Goal: Book appointment/travel/reservation

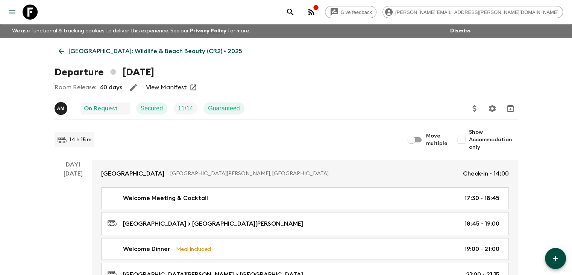
click at [61, 49] on icon at bounding box center [61, 52] width 6 height 6
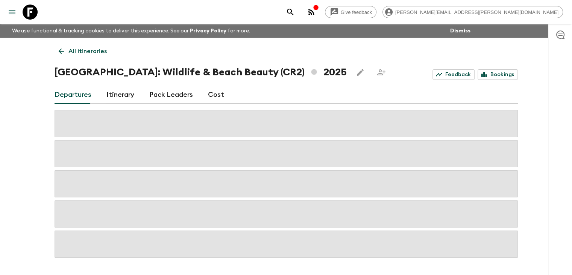
click at [63, 49] on icon at bounding box center [61, 51] width 8 height 8
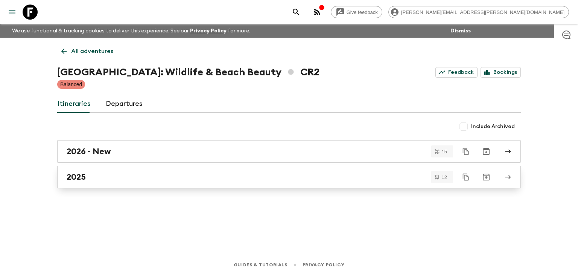
click at [117, 174] on div "2025" at bounding box center [282, 177] width 430 height 10
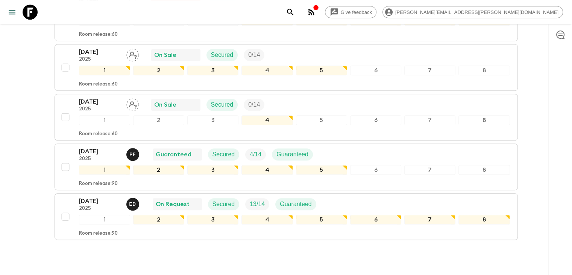
scroll to position [527, 0]
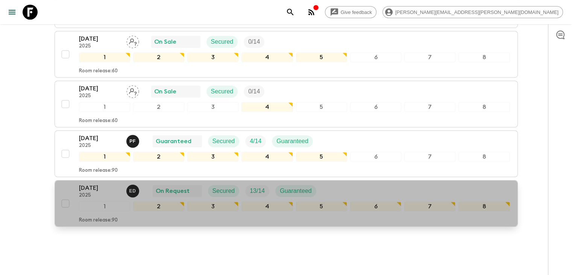
click at [114, 187] on p "[DATE]" at bounding box center [99, 187] width 41 height 9
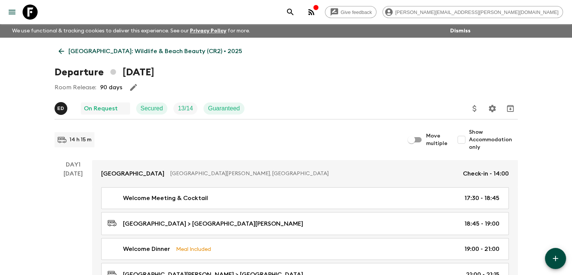
click at [62, 45] on link "[GEOGRAPHIC_DATA]: Wildlife & Beach Beauty (CR2) • 2025" at bounding box center [151, 51] width 192 height 15
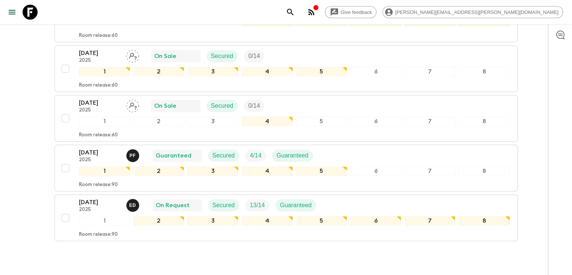
scroll to position [513, 0]
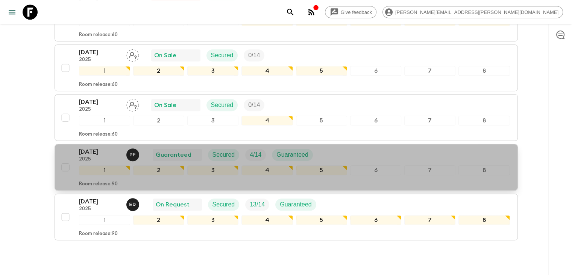
click at [113, 150] on p "[DATE]" at bounding box center [99, 151] width 41 height 9
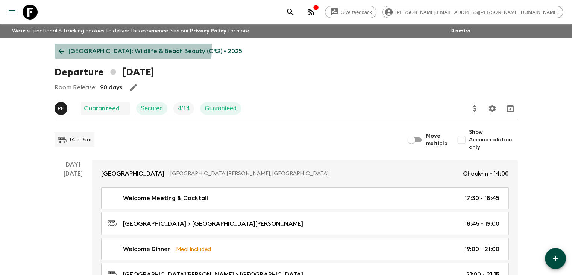
click at [60, 47] on icon at bounding box center [61, 51] width 8 height 8
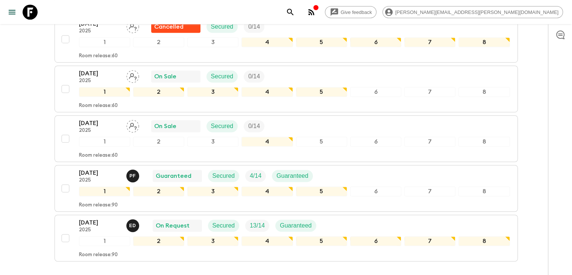
scroll to position [543, 0]
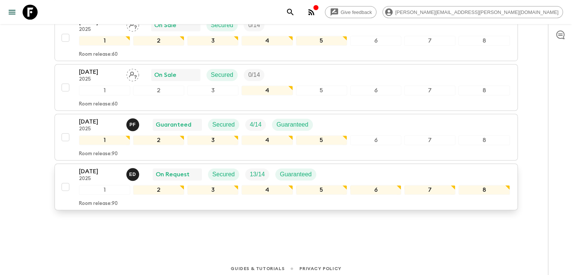
click at [89, 169] on p "[DATE]" at bounding box center [99, 171] width 41 height 9
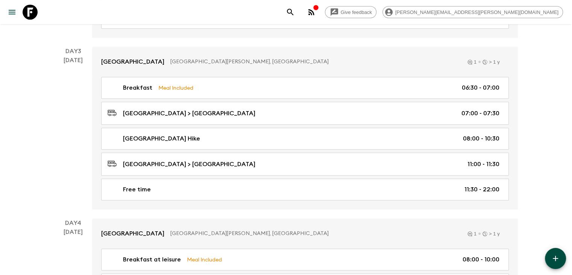
scroll to position [480, 0]
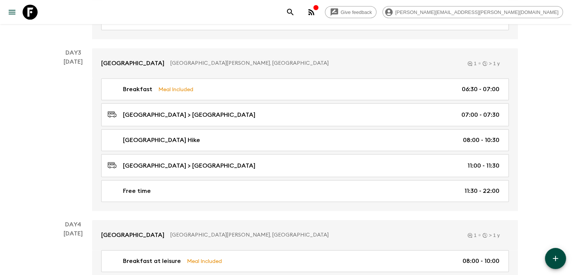
click at [62, 97] on div "Day 3 [DATE]" at bounding box center [74, 129] width 38 height 163
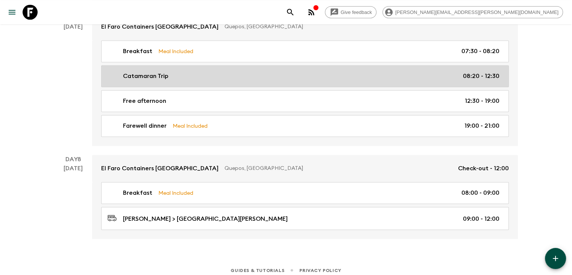
scroll to position [1233, 0]
